Goal: Navigation & Orientation: Understand site structure

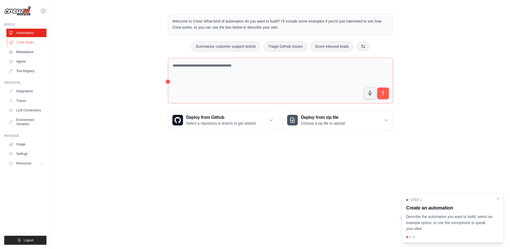
click at [22, 42] on link "Crew Studio" at bounding box center [27, 42] width 40 height 8
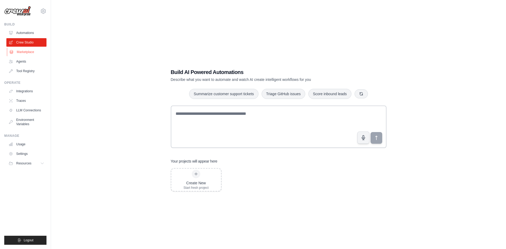
click at [25, 53] on link "Marketplace" at bounding box center [27, 52] width 40 height 8
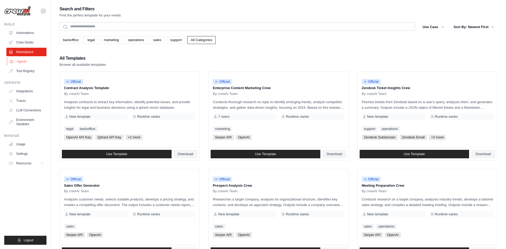
click at [22, 60] on link "Agents" at bounding box center [27, 61] width 40 height 8
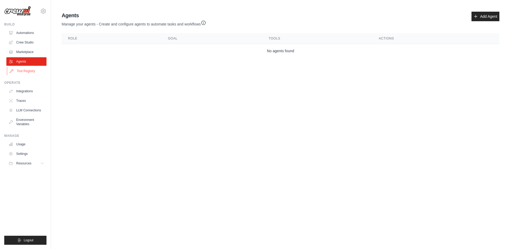
click at [27, 74] on link "Tool Registry" at bounding box center [27, 71] width 40 height 8
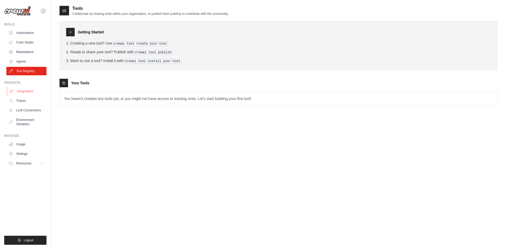
click at [21, 90] on link "Integrations" at bounding box center [27, 91] width 40 height 8
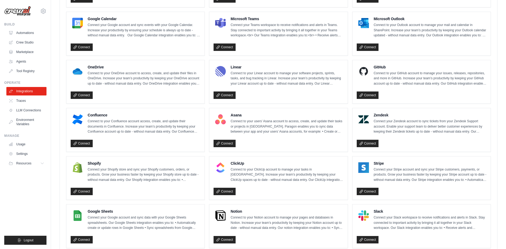
scroll to position [249, 0]
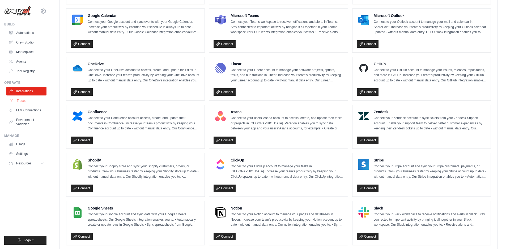
click at [20, 98] on link "Traces" at bounding box center [27, 101] width 40 height 8
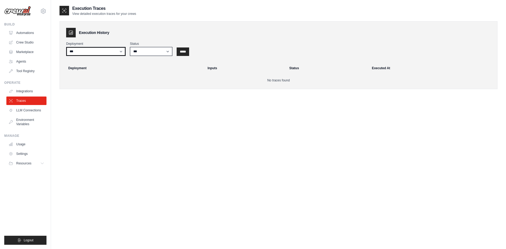
drag, startPoint x: 121, startPoint y: 53, endPoint x: 139, endPoint y: 49, distance: 18.4
click at [139, 49] on div "Deployment *** Status *** ********* ******* ***** *****" at bounding box center [278, 49] width 425 height 14
drag, startPoint x: 139, startPoint y: 49, endPoint x: 115, endPoint y: 72, distance: 34.0
click at [115, 72] on div "Execution History Deployment *** Status *** ********* ******* ***** ***** Deplo…" at bounding box center [278, 55] width 438 height 68
click at [29, 113] on link "LLM Connections" at bounding box center [27, 110] width 40 height 8
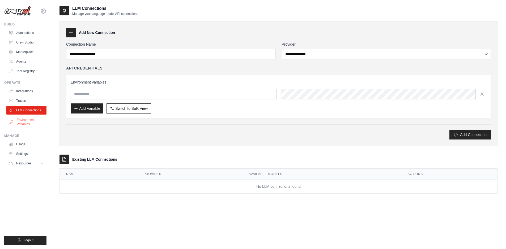
click at [23, 123] on link "Environment Variables" at bounding box center [27, 122] width 40 height 13
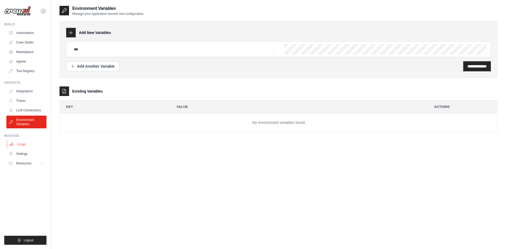
click at [27, 146] on link "Usage" at bounding box center [27, 144] width 40 height 8
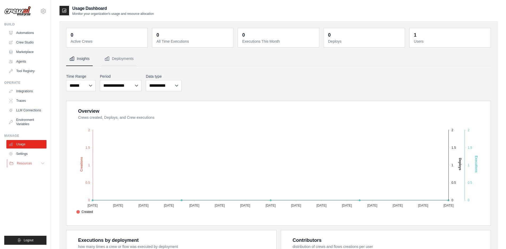
click at [27, 163] on span "Resources" at bounding box center [24, 163] width 15 height 4
click at [45, 164] on button "Resources" at bounding box center [27, 163] width 40 height 8
click at [31, 173] on span "Documentation" at bounding box center [30, 173] width 22 height 4
